Goal: Task Accomplishment & Management: Manage account settings

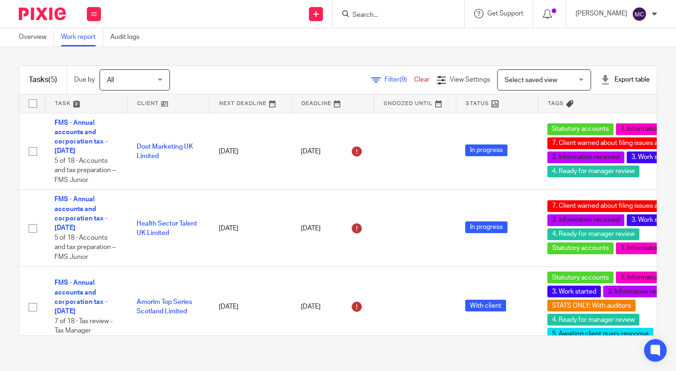
click at [384, 79] on span "Filter (9)" at bounding box center [399, 79] width 30 height 7
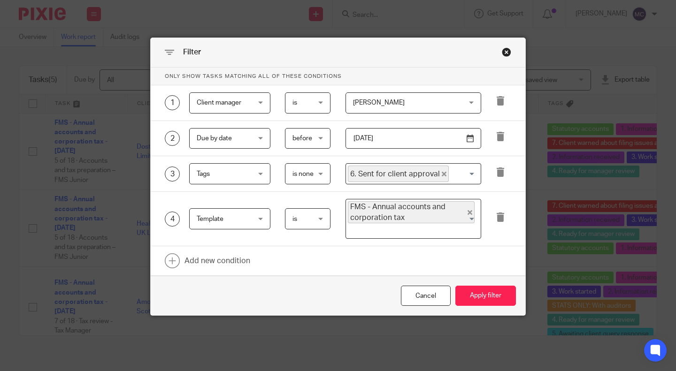
click at [502, 52] on div "Close this dialog window" at bounding box center [506, 51] width 9 height 9
